Goal: Task Accomplishment & Management: Manage account settings

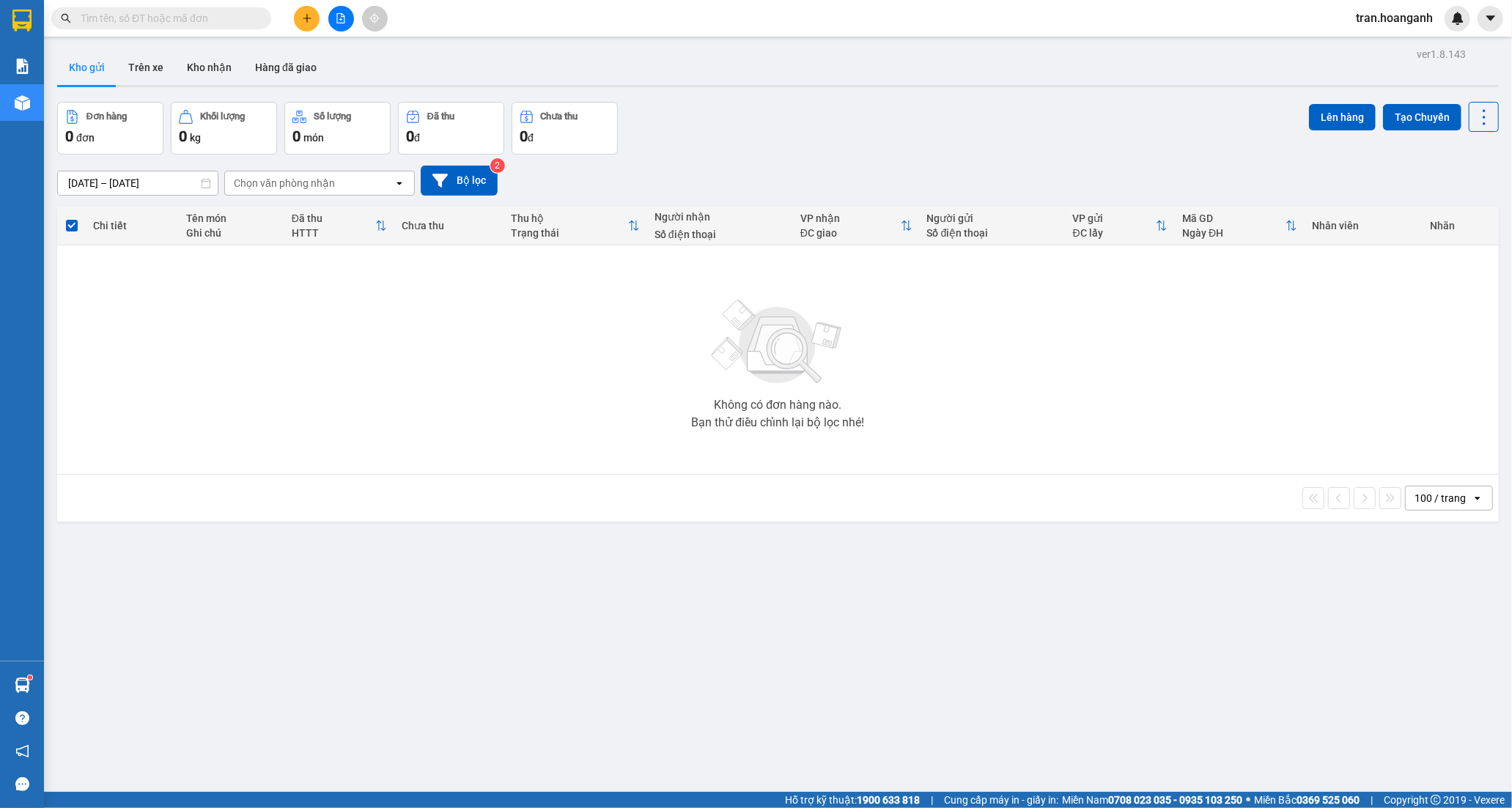
click at [1372, 17] on span "tran.hoanganh" at bounding box center [1394, 18] width 100 height 18
click at [1372, 44] on span "Đăng xuất" at bounding box center [1401, 46] width 69 height 16
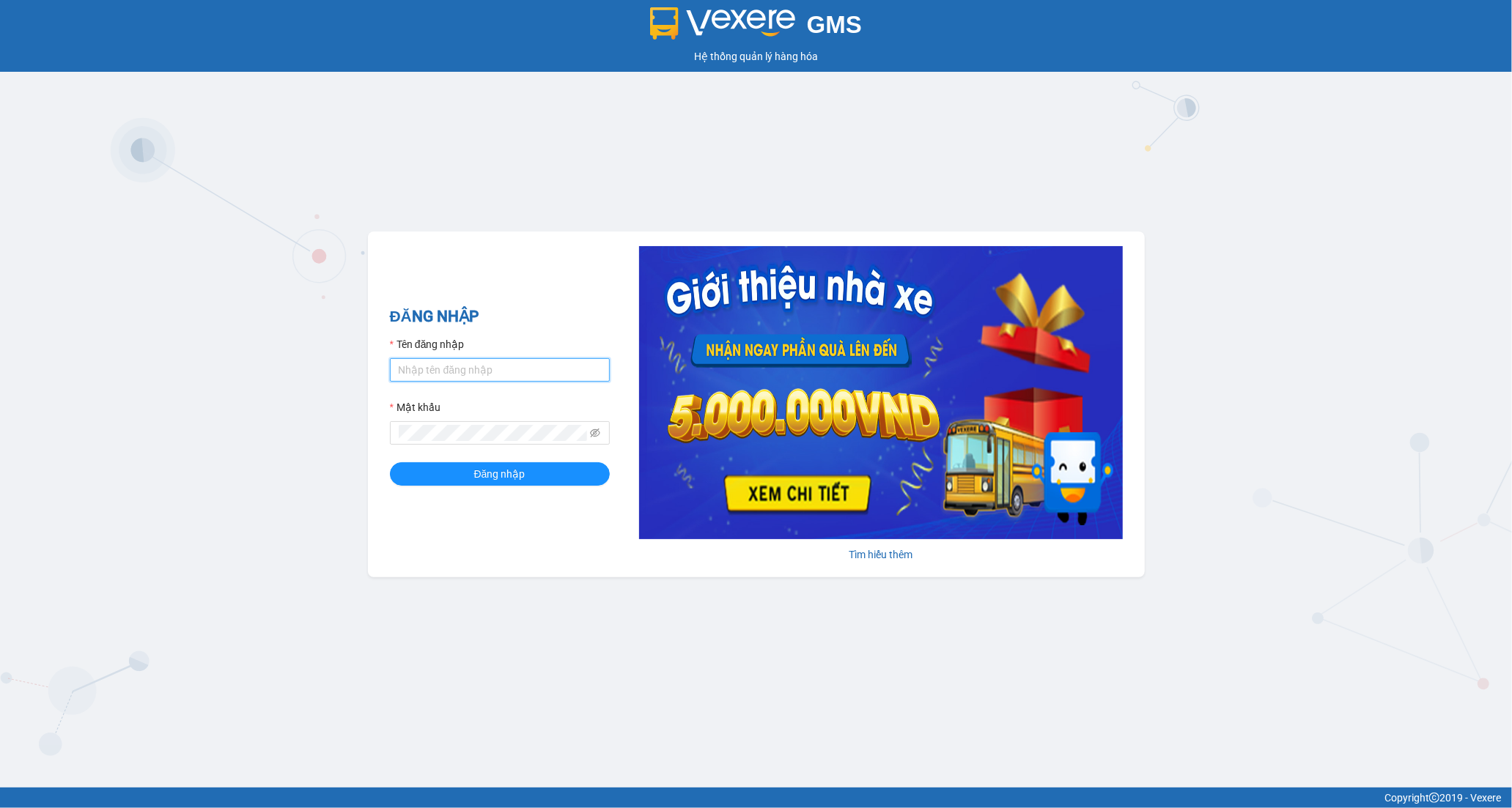
drag, startPoint x: 471, startPoint y: 367, endPoint x: 475, endPoint y: 375, distance: 8.9
click at [471, 368] on input "Tên đăng nhập" at bounding box center [499, 370] width 220 height 24
type input "tramy.hoanganh"
click at [502, 471] on span "Đăng nhập" at bounding box center [500, 474] width 51 height 16
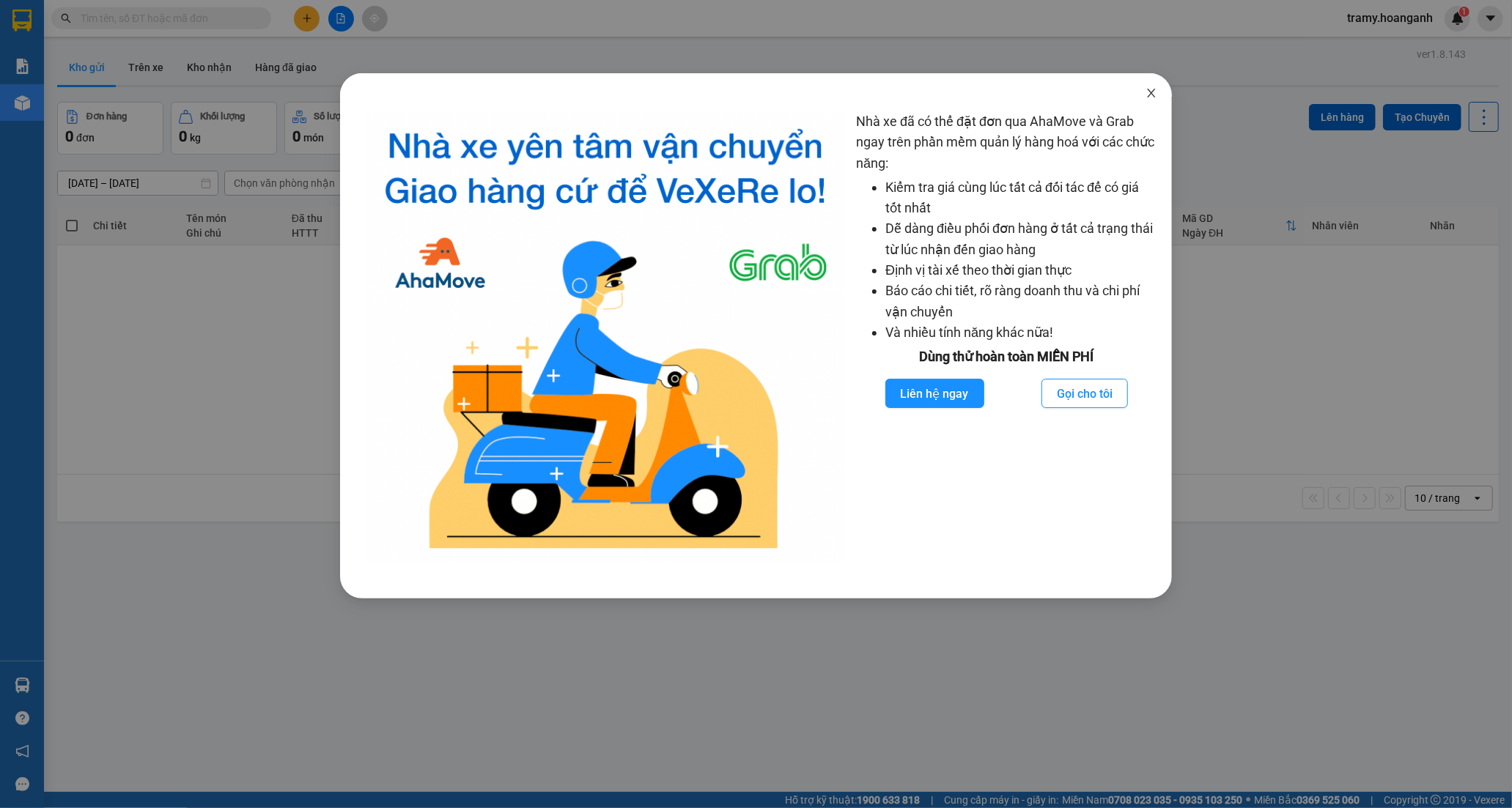
click at [1152, 94] on icon "close" at bounding box center [1150, 93] width 8 height 9
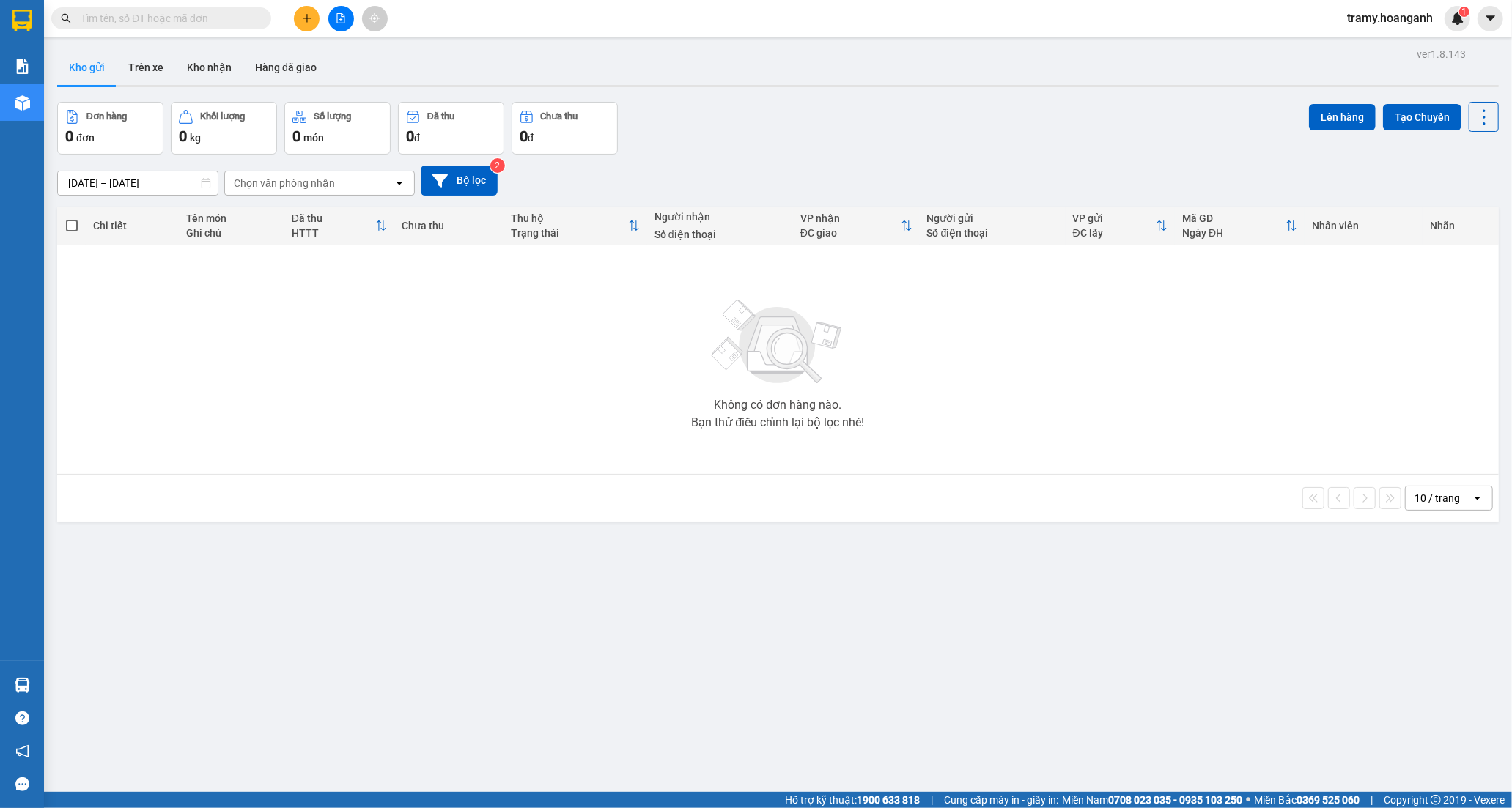
click at [201, 20] on input "text" at bounding box center [167, 18] width 173 height 16
type input "0"
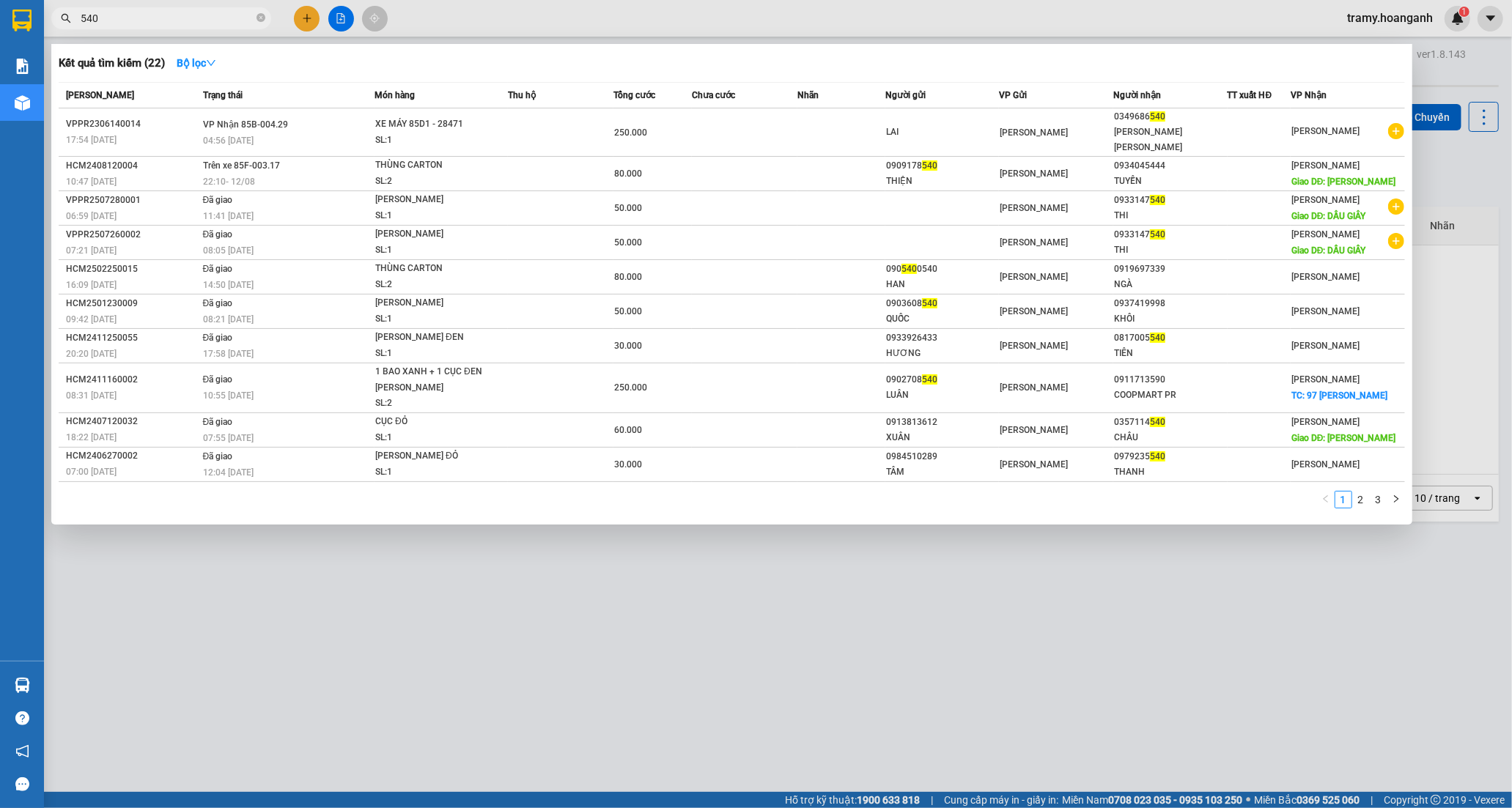
drag, startPoint x: 260, startPoint y: 16, endPoint x: 196, endPoint y: 26, distance: 64.8
click at [251, 16] on span "540" at bounding box center [161, 18] width 220 height 22
click at [195, 25] on input "540" at bounding box center [167, 18] width 173 height 16
type input "5"
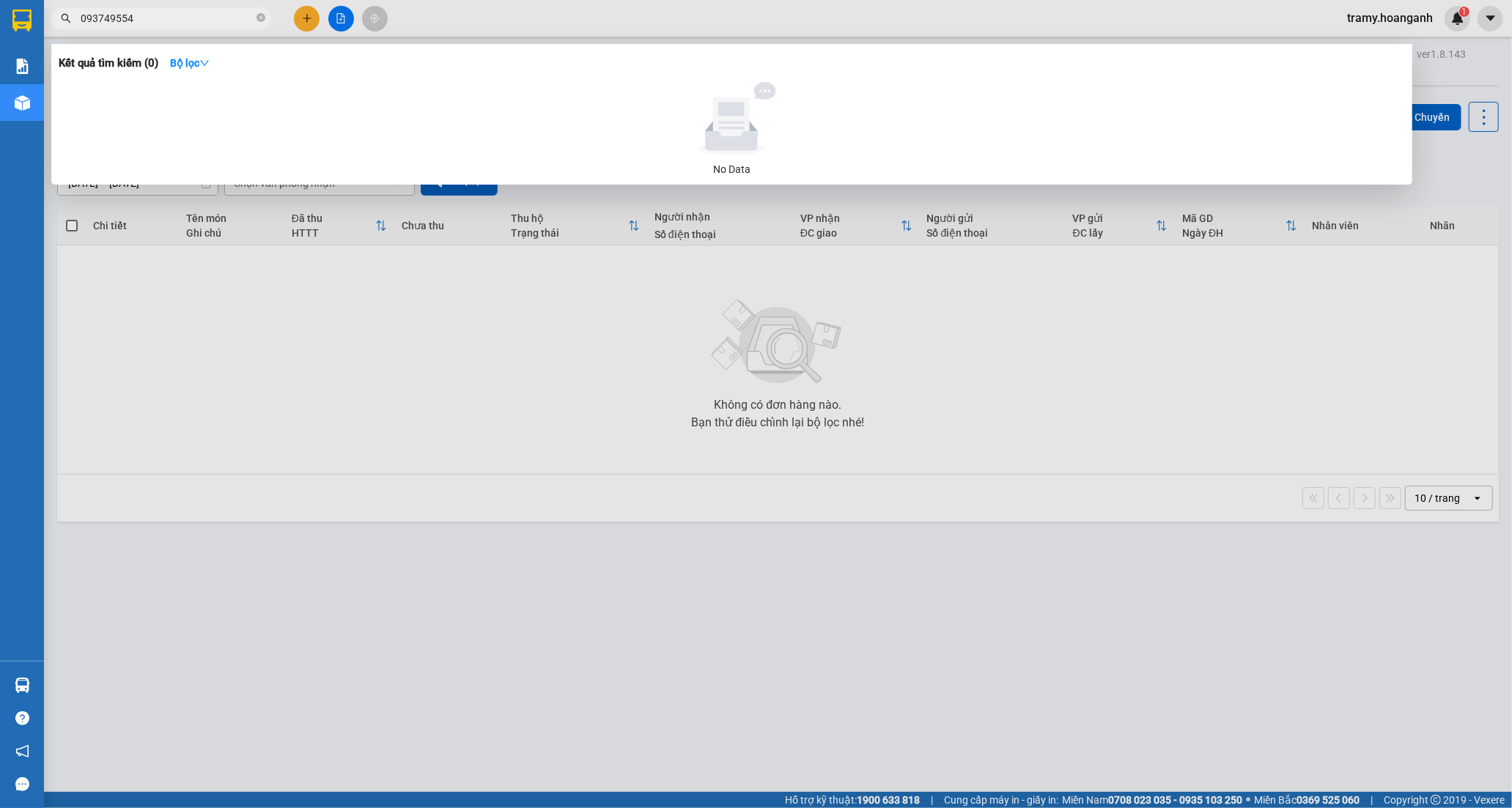
type input "0937495540"
click at [264, 18] on icon "close-circle" at bounding box center [261, 17] width 9 height 9
